Goal: Transaction & Acquisition: Purchase product/service

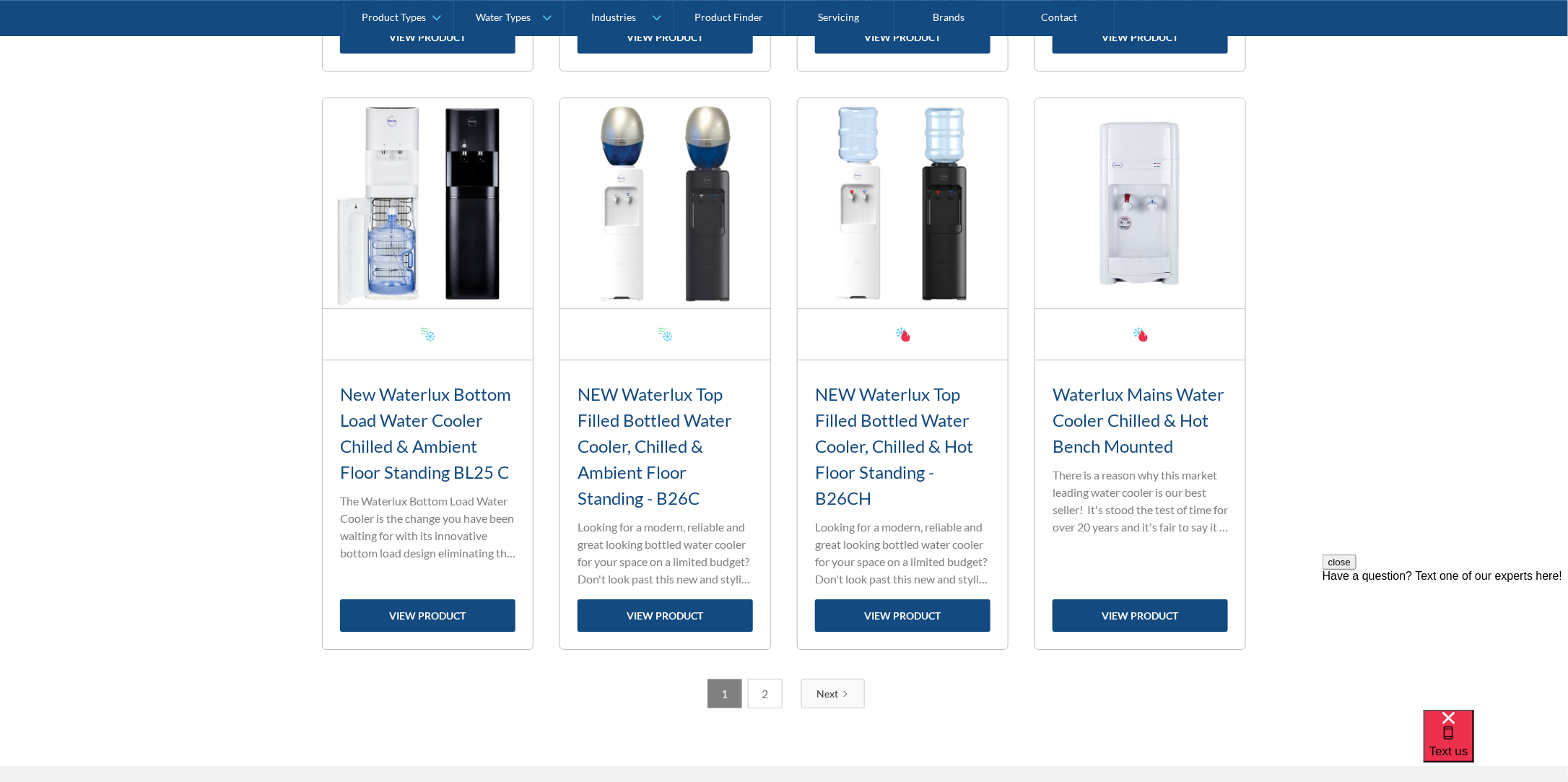
scroll to position [2167, 0]
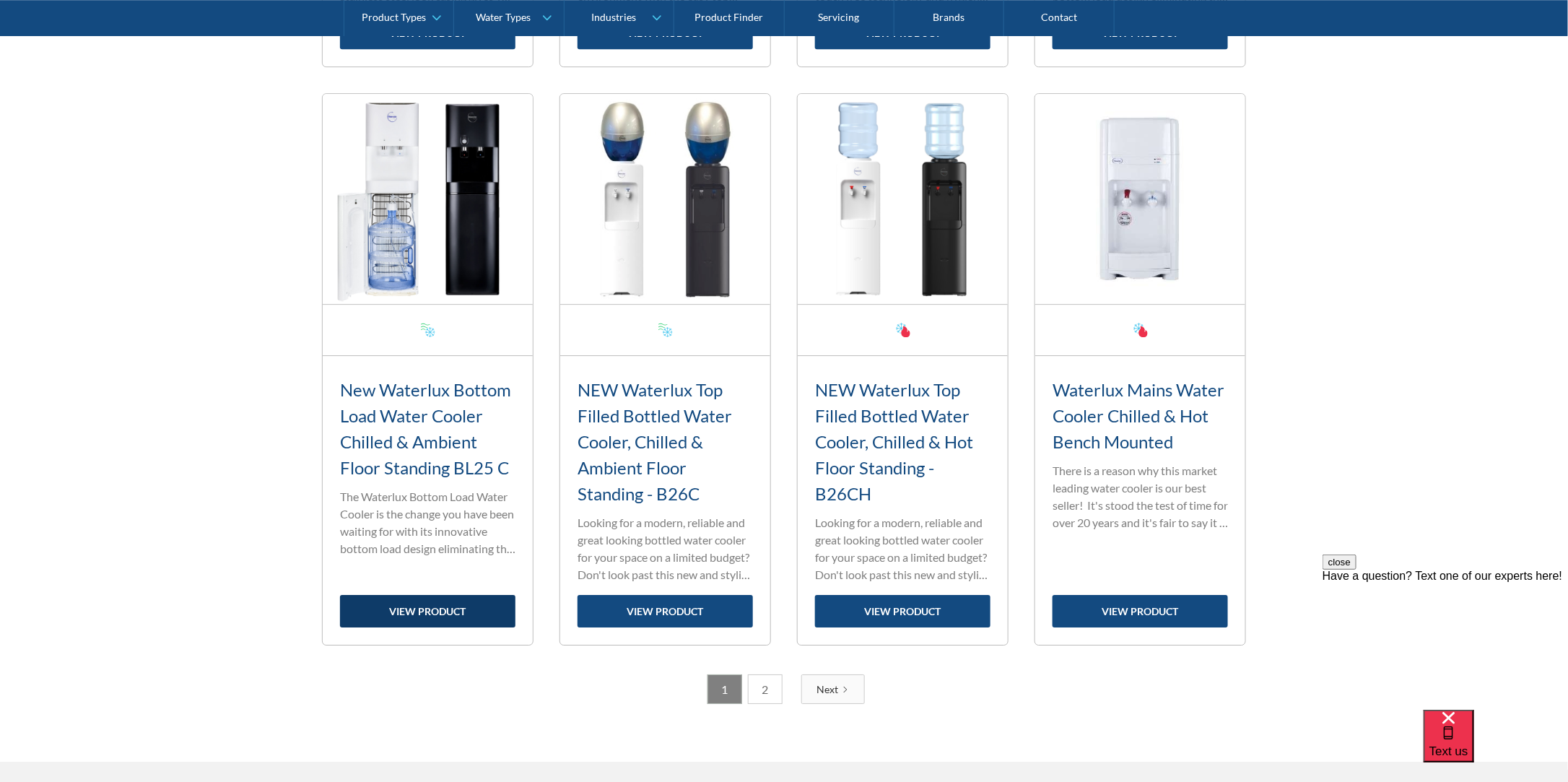
click at [457, 608] on link "view product" at bounding box center [428, 611] width 176 height 32
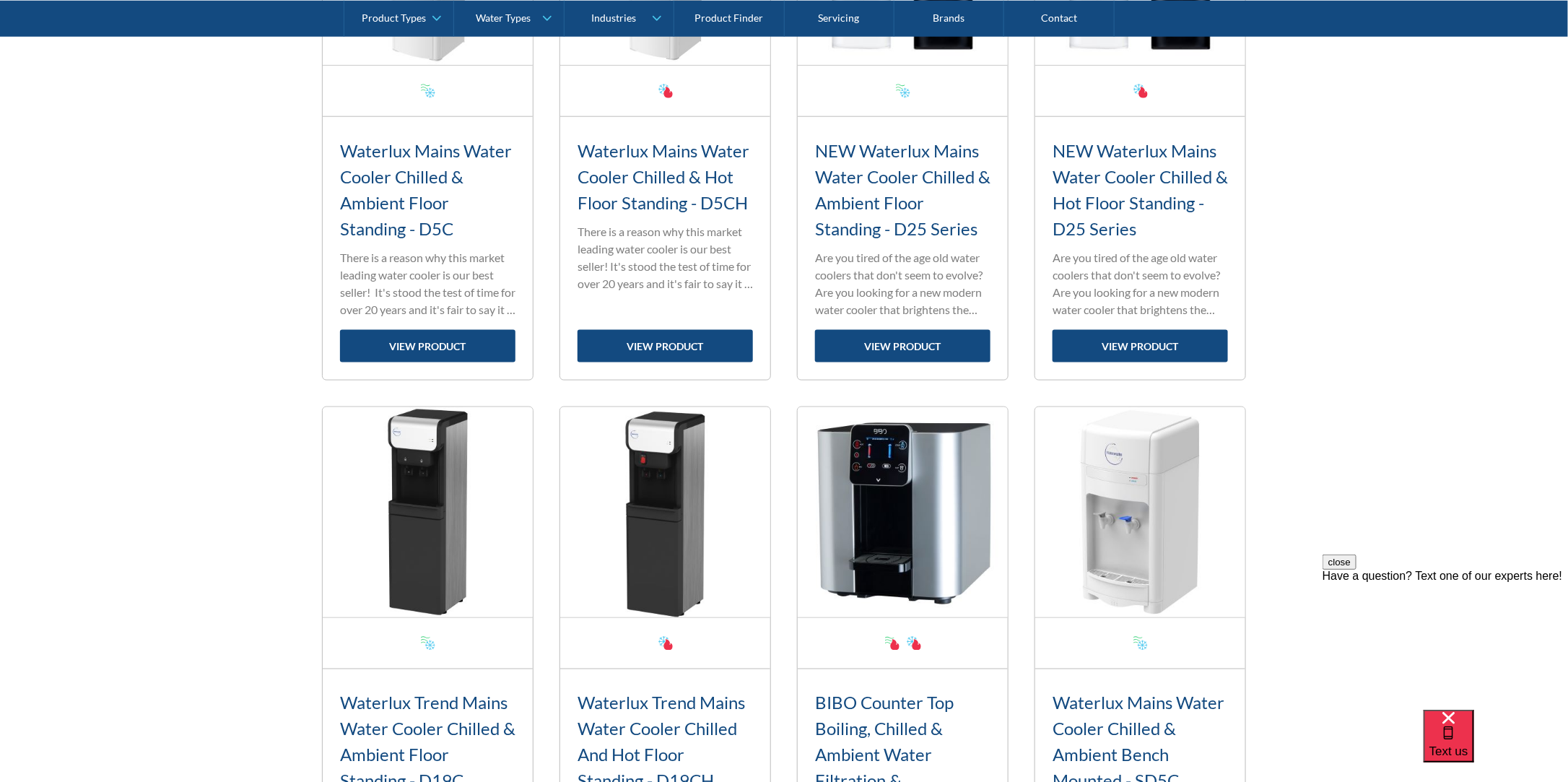
scroll to position [506, 0]
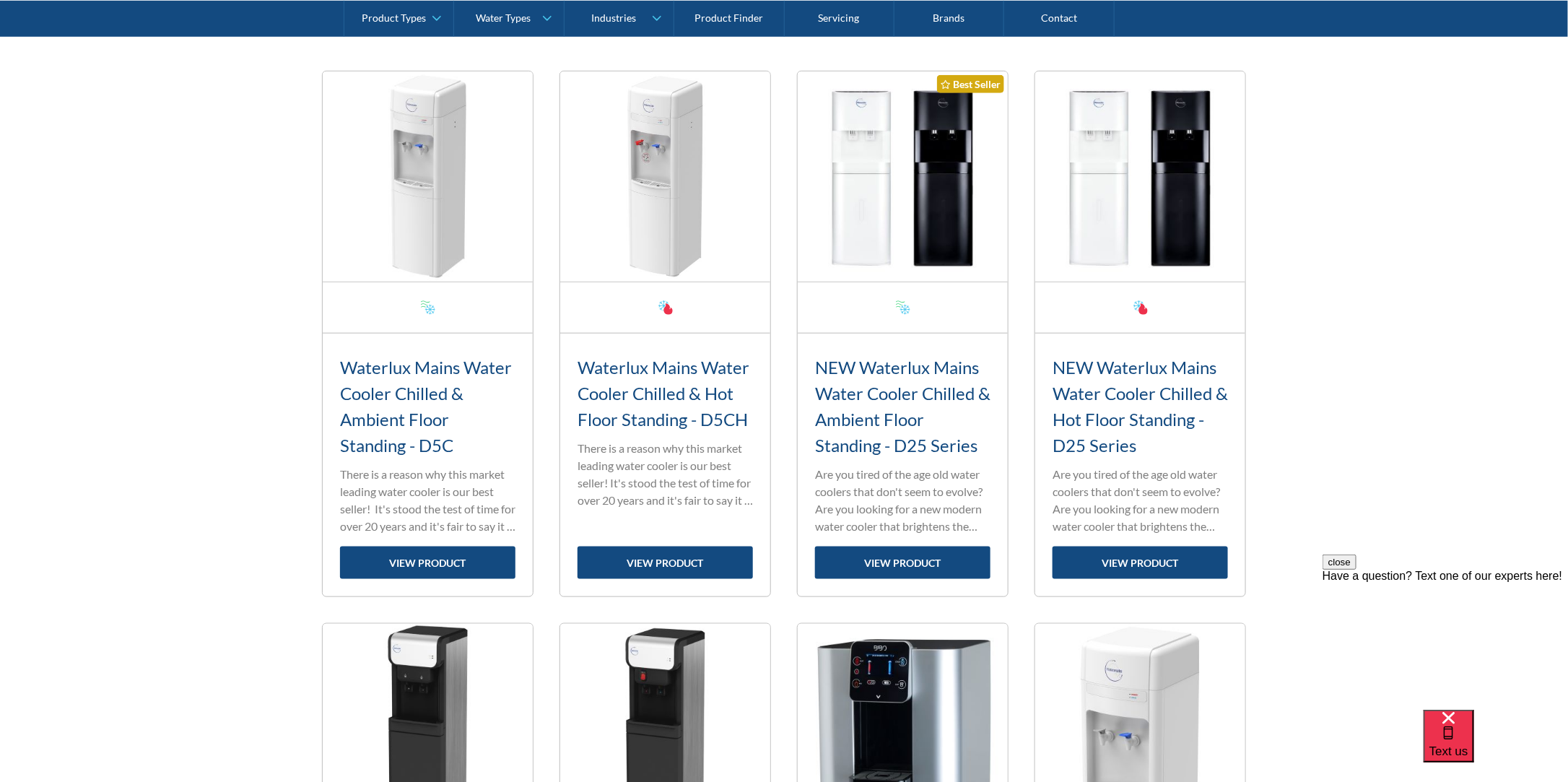
click at [429, 265] on img at bounding box center [427, 176] width 210 height 210
click at [449, 563] on link "view product" at bounding box center [428, 562] width 176 height 32
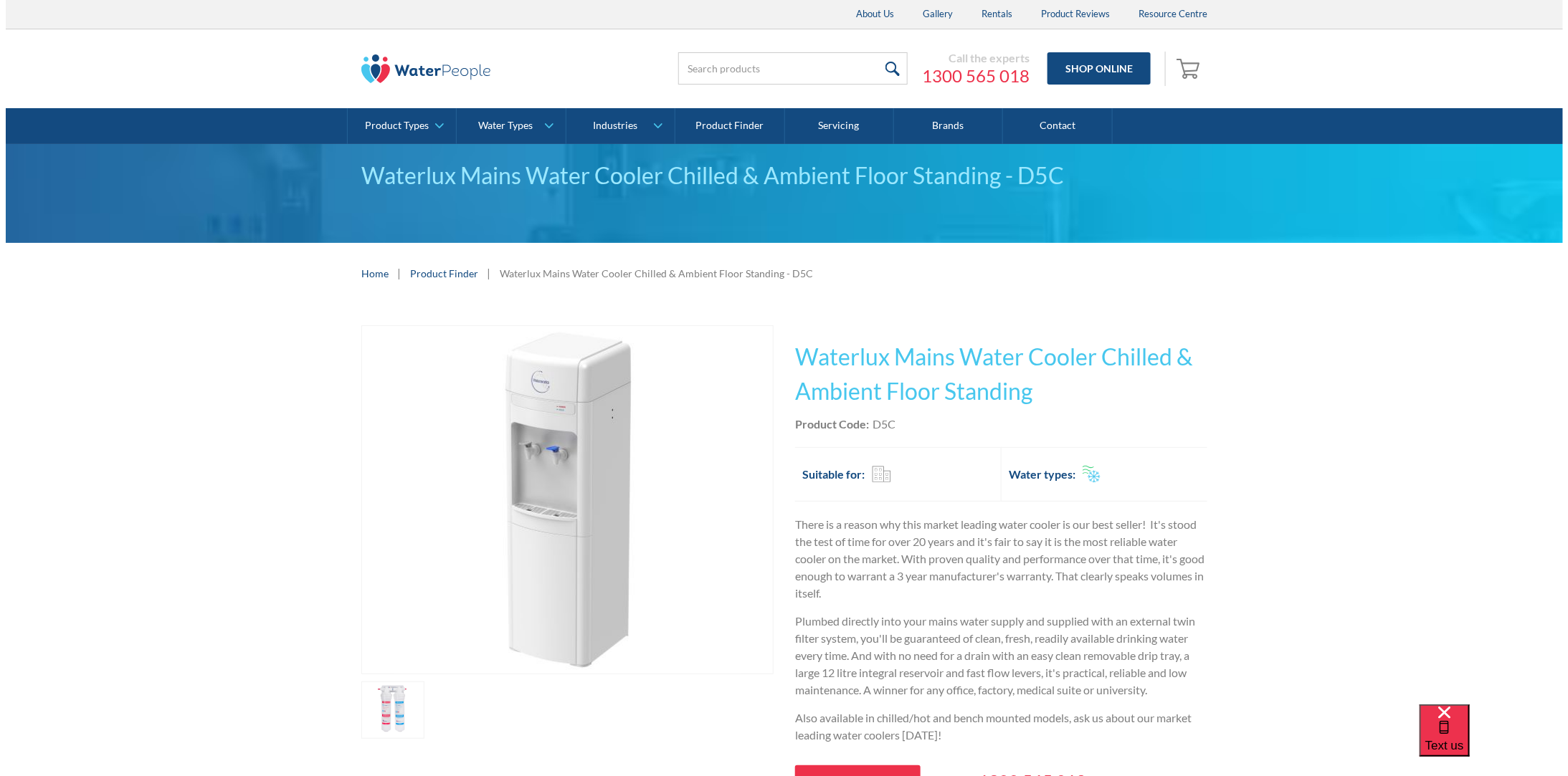
scroll to position [215, 0]
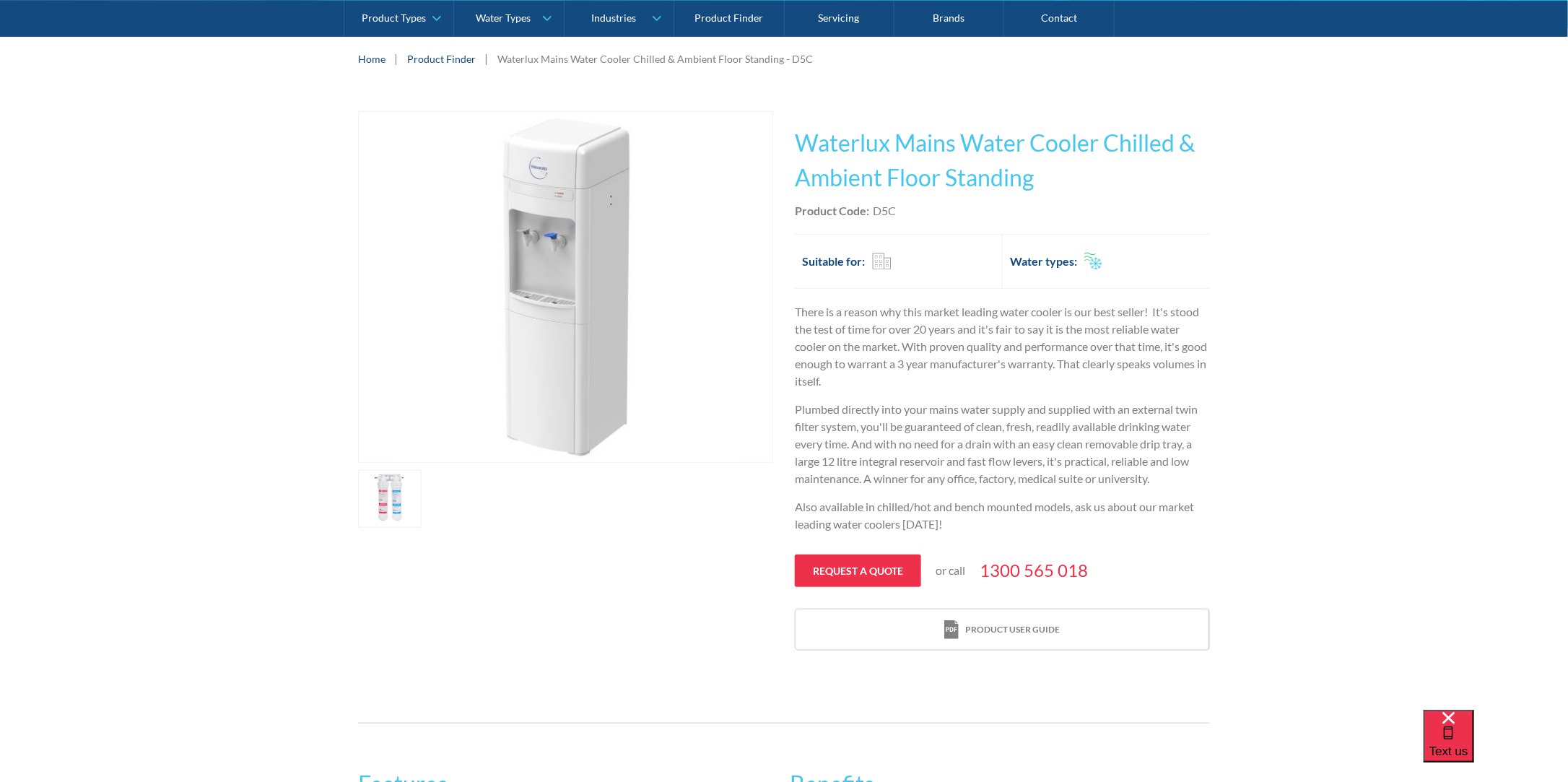
click at [388, 507] on link "open lightbox" at bounding box center [390, 499] width 64 height 58
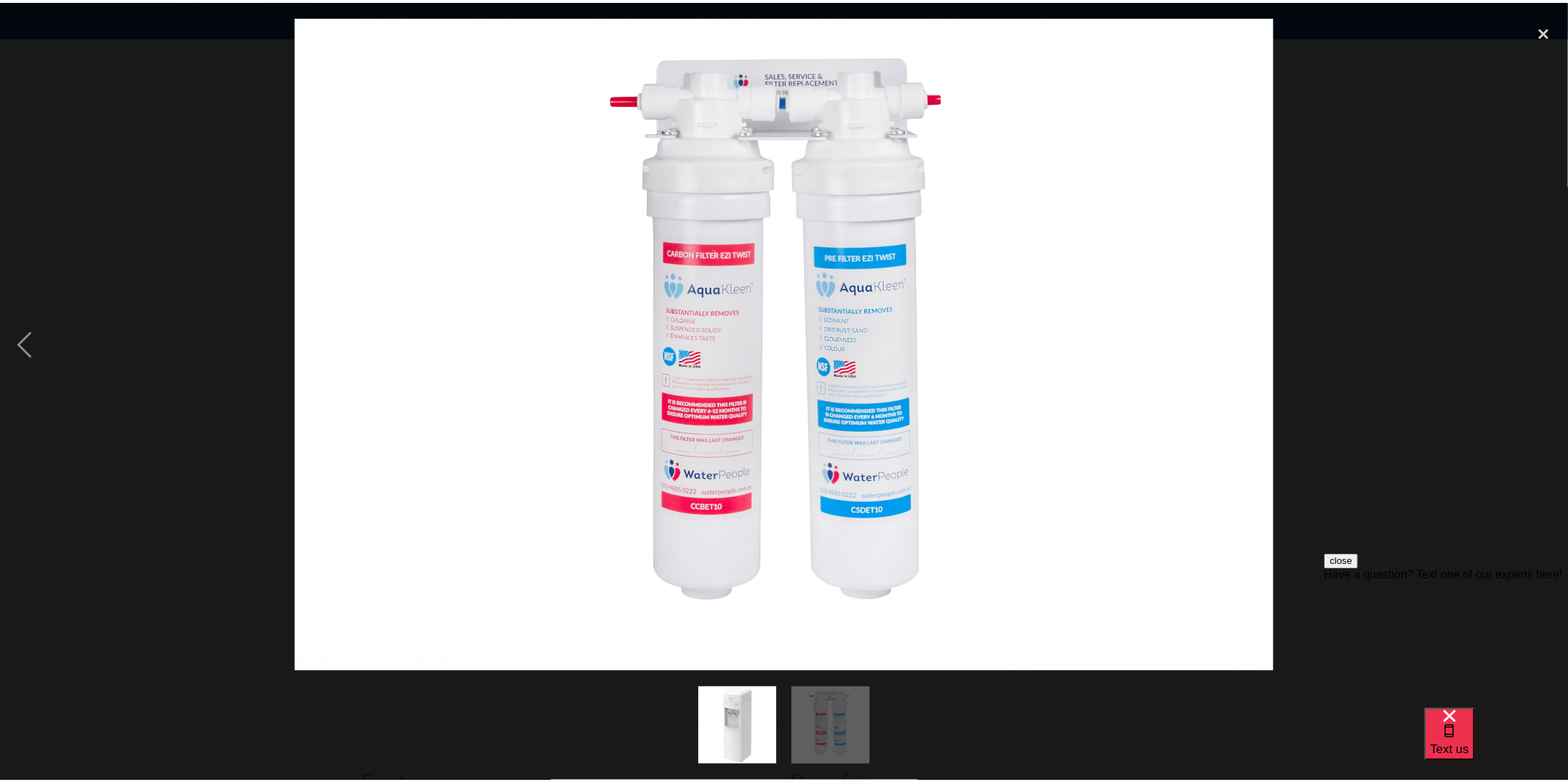
scroll to position [0, 0]
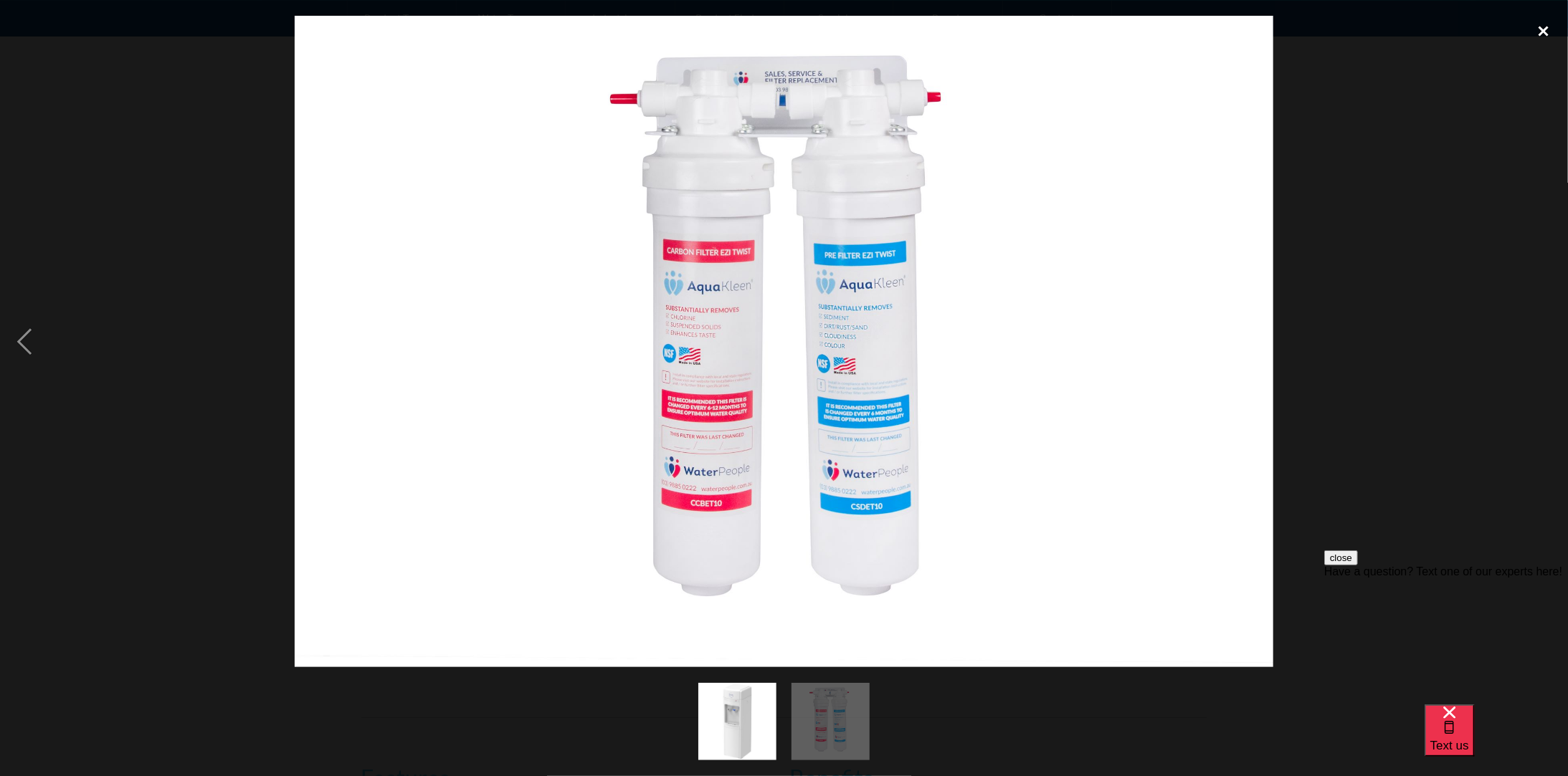
click at [1538, 30] on div "close lightbox" at bounding box center [1543, 31] width 49 height 31
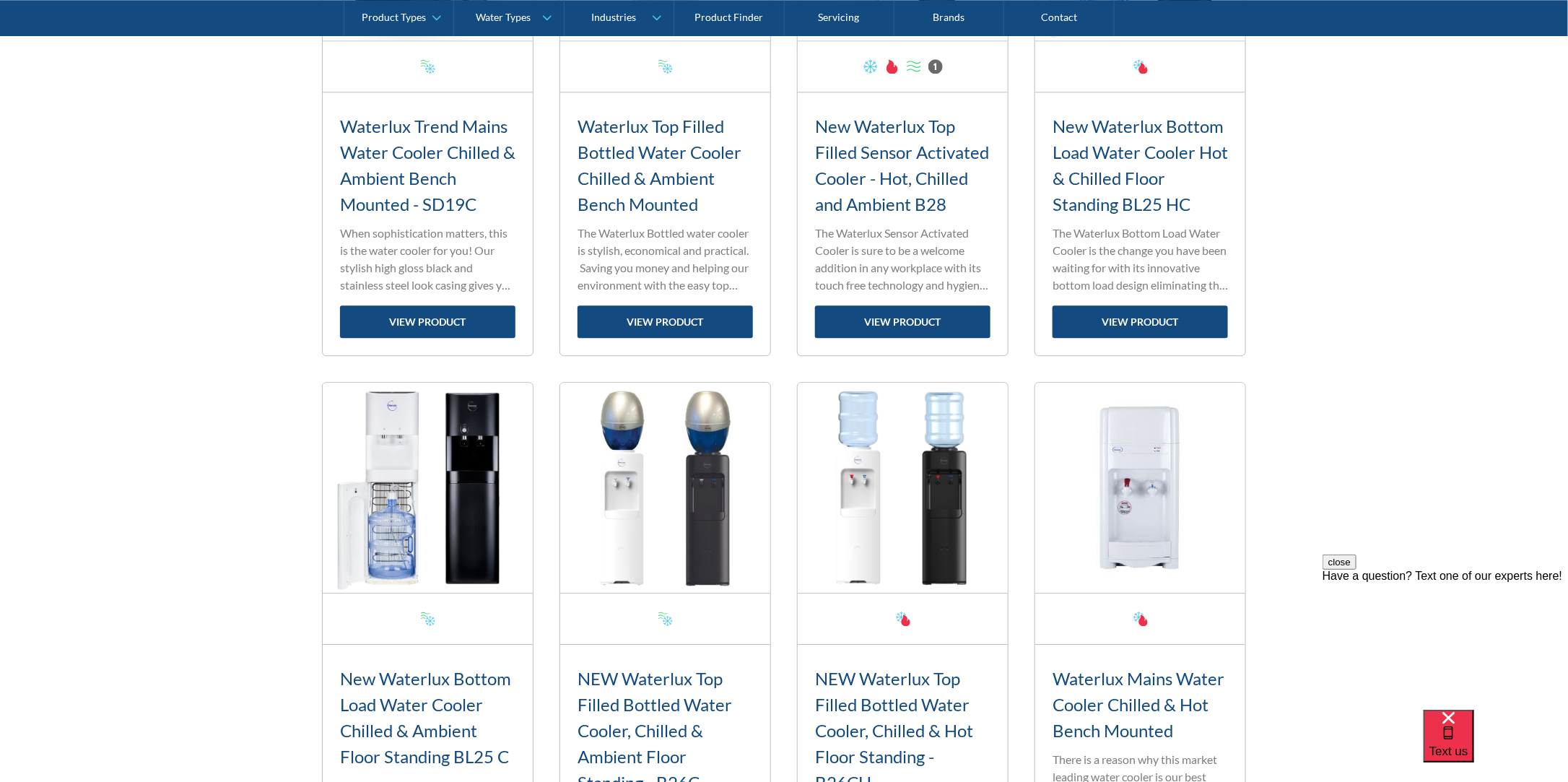
scroll to position [2167, 0]
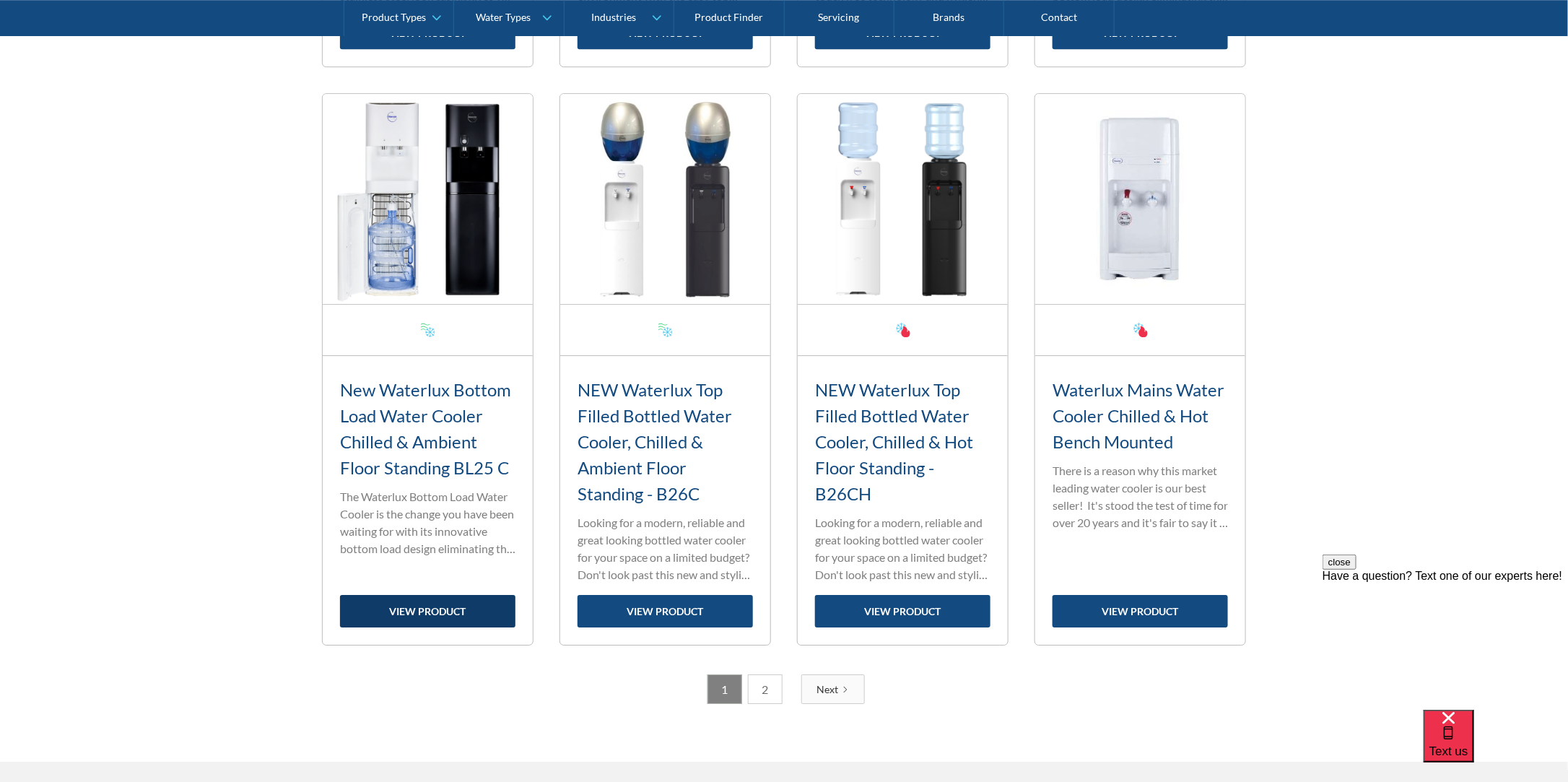
click at [451, 603] on link "view product" at bounding box center [428, 611] width 176 height 32
